Goal: Information Seeking & Learning: Find contact information

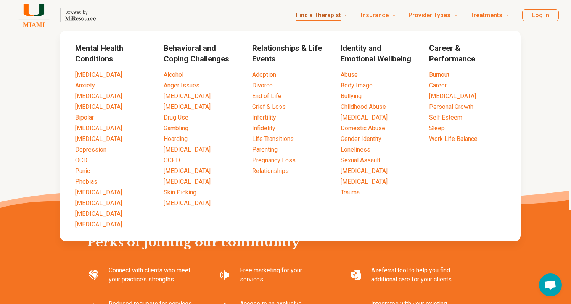
click at [322, 16] on span "Find a Therapist" at bounding box center [318, 15] width 45 height 11
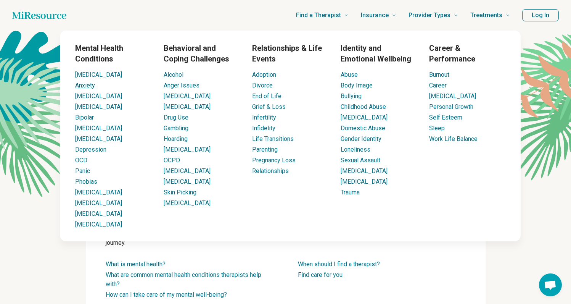
click at [87, 88] on link "Anxiety" at bounding box center [85, 85] width 20 height 7
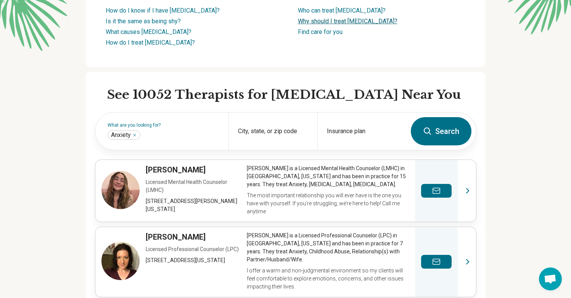
scroll to position [212, 0]
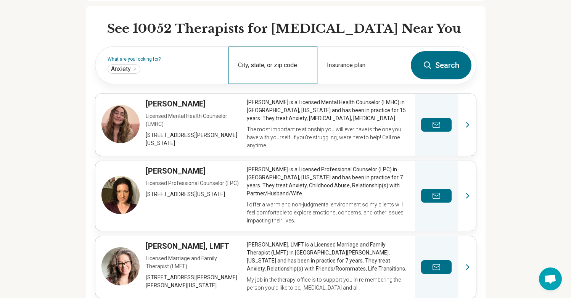
click at [280, 62] on div "City, state, or zip code" at bounding box center [272, 65] width 89 height 37
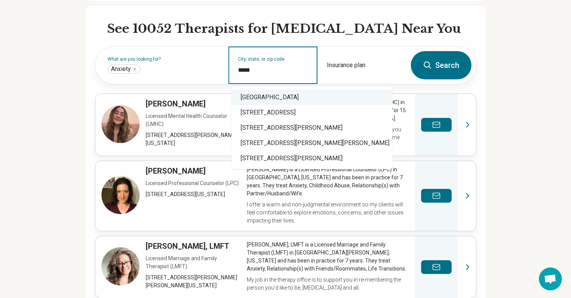
click at [296, 98] on div "[GEOGRAPHIC_DATA]" at bounding box center [312, 97] width 161 height 15
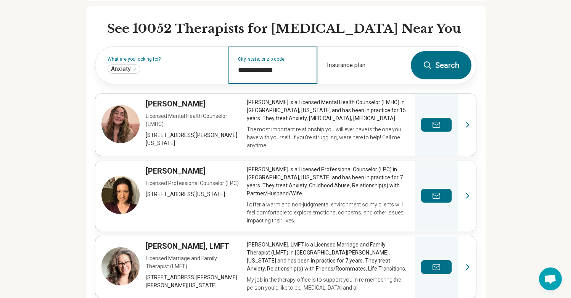
type input "**********"
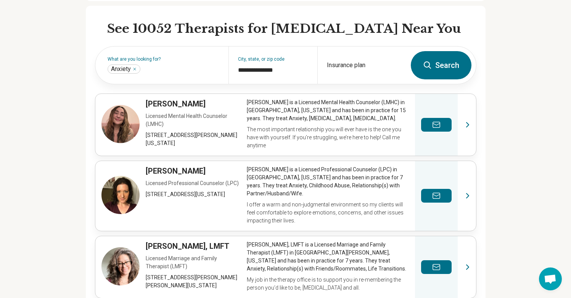
click at [415, 67] on button "Search" at bounding box center [441, 65] width 61 height 28
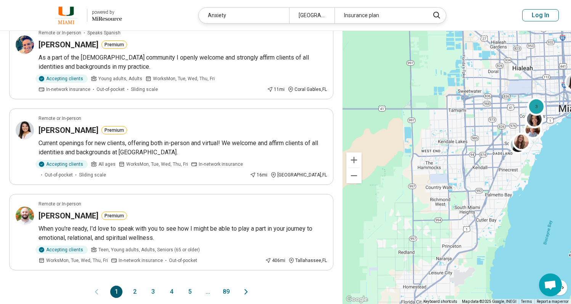
scroll to position [704, 0]
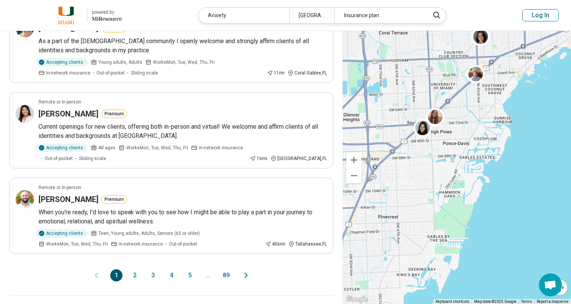
drag, startPoint x: 536, startPoint y: 149, endPoint x: 442, endPoint y: 238, distance: 129.0
click at [442, 238] on div "3" at bounding box center [457, 167] width 228 height 273
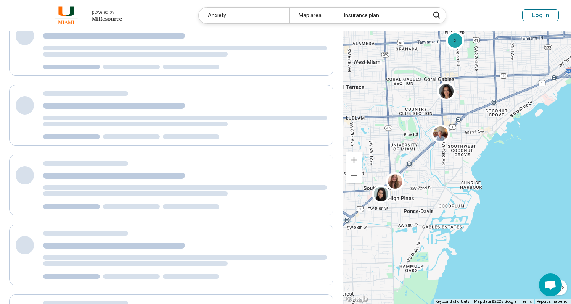
scroll to position [0, 0]
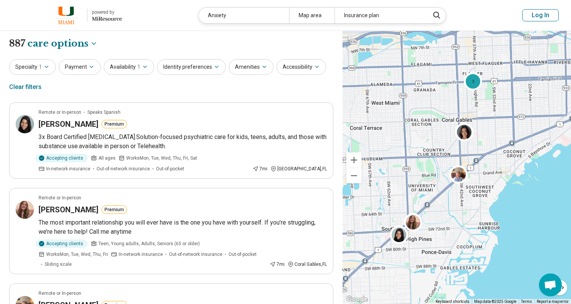
drag, startPoint x: 480, startPoint y: 137, endPoint x: 498, endPoint y: 177, distance: 43.9
click at [498, 177] on div "3" at bounding box center [457, 167] width 228 height 273
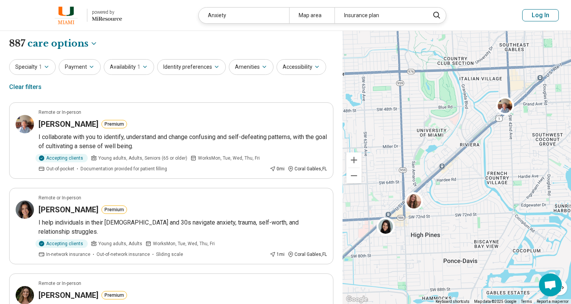
drag, startPoint x: 434, startPoint y: 226, endPoint x: 502, endPoint y: 146, distance: 105.0
click at [502, 146] on div "3" at bounding box center [457, 167] width 228 height 273
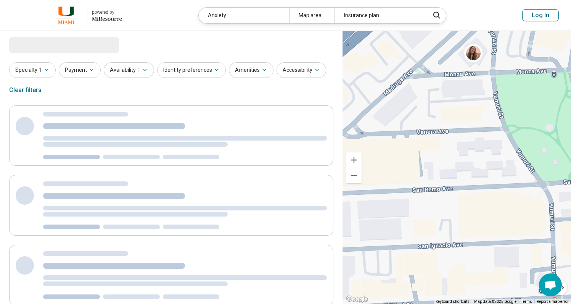
drag, startPoint x: 434, startPoint y: 116, endPoint x: 479, endPoint y: 211, distance: 104.6
click at [479, 211] on div "3" at bounding box center [457, 167] width 228 height 273
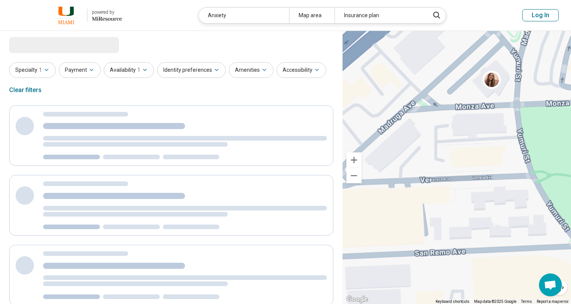
select select "***"
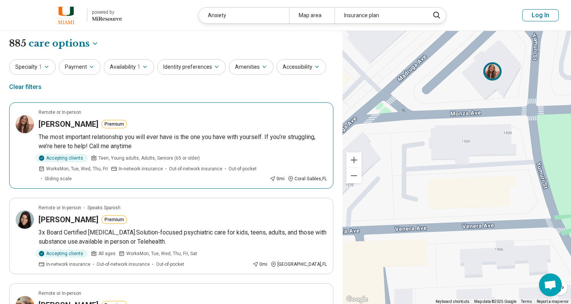
click at [492, 70] on img at bounding box center [492, 71] width 18 height 18
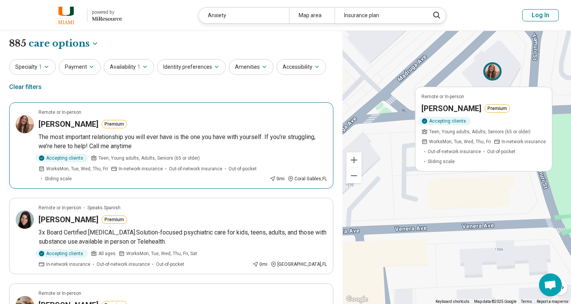
click at [446, 105] on h3 "[PERSON_NAME]" at bounding box center [451, 108] width 60 height 11
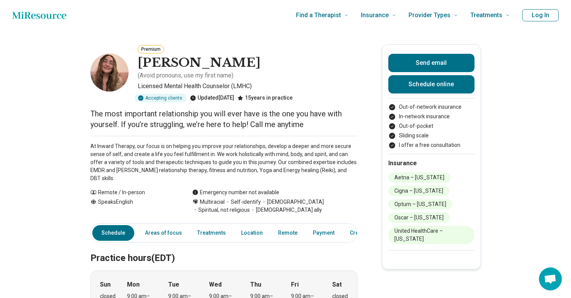
click at [117, 67] on img at bounding box center [109, 72] width 38 height 38
